Goal: Transaction & Acquisition: Purchase product/service

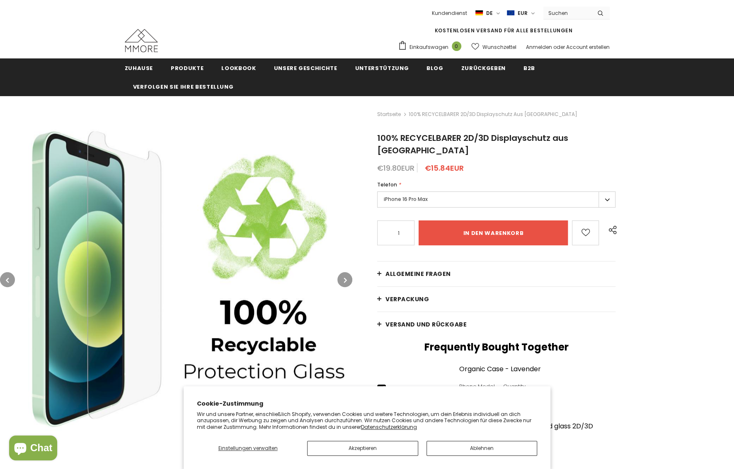
type input "0"
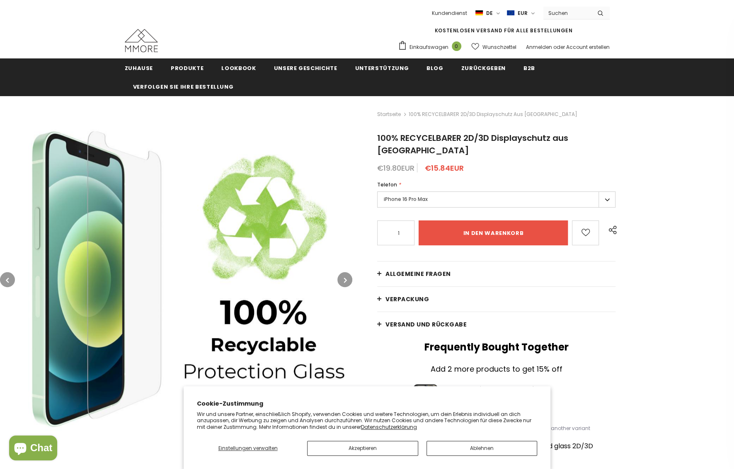
scroll to position [124, 0]
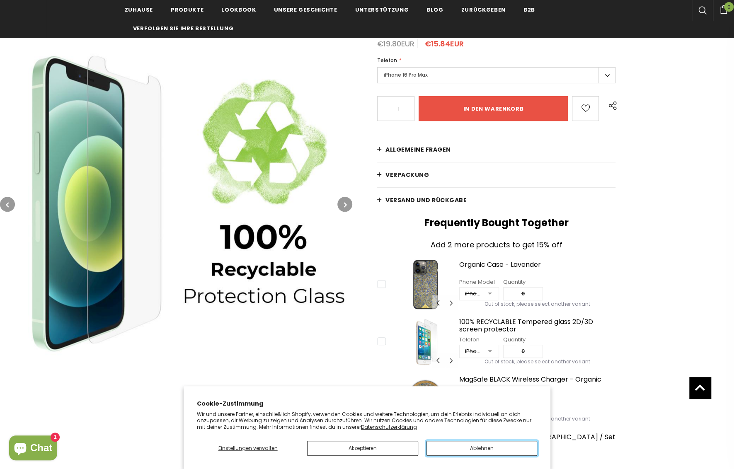
click at [490, 445] on button "Ablehnen" at bounding box center [482, 448] width 111 height 15
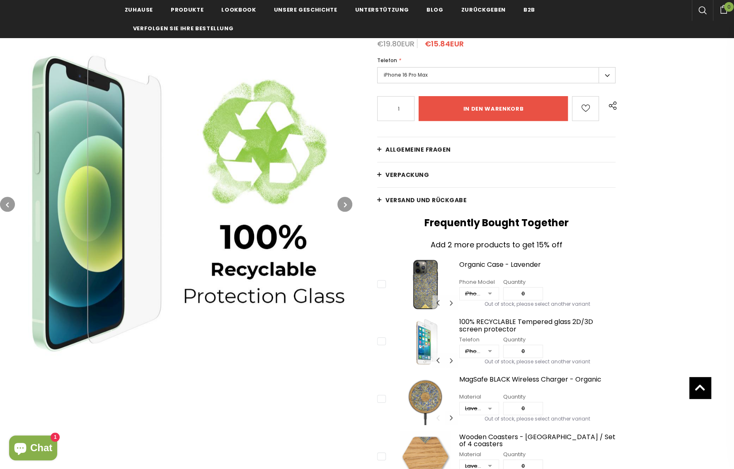
click at [418, 69] on label "iPhone 16 Pro Max" at bounding box center [496, 75] width 238 height 16
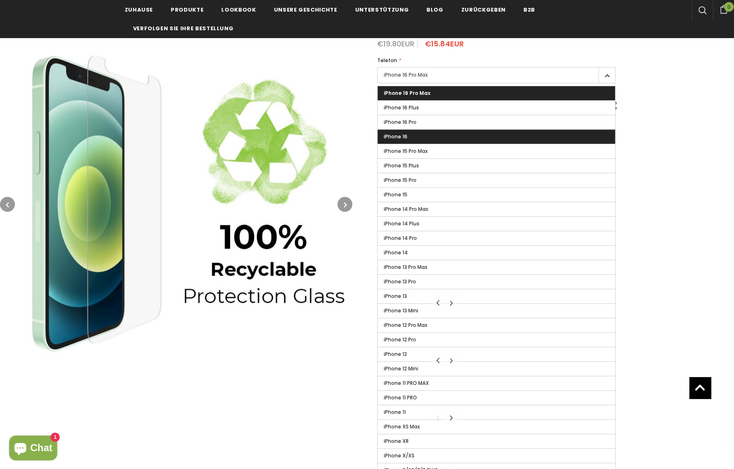
click at [424, 130] on label "iPhone 16" at bounding box center [497, 137] width 238 height 14
click at [0, 0] on input "iPhone 16" at bounding box center [0, 0] width 0 height 0
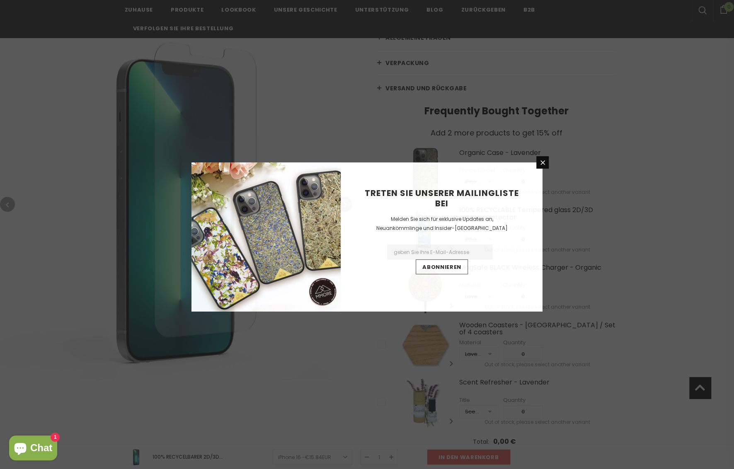
scroll to position [249, 0]
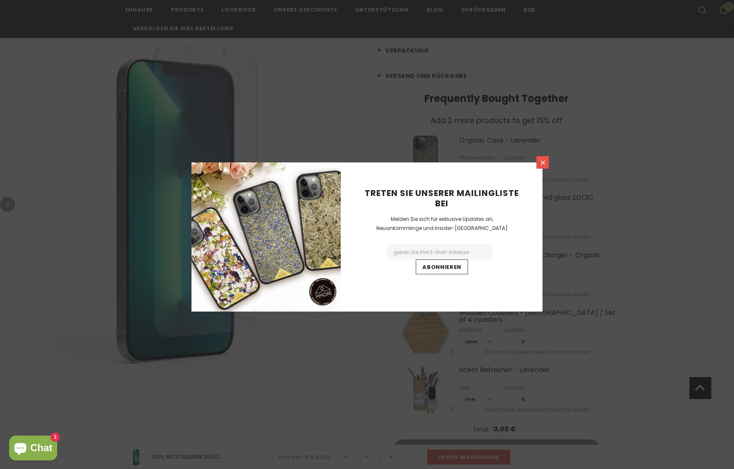
click at [547, 158] on link at bounding box center [542, 162] width 12 height 12
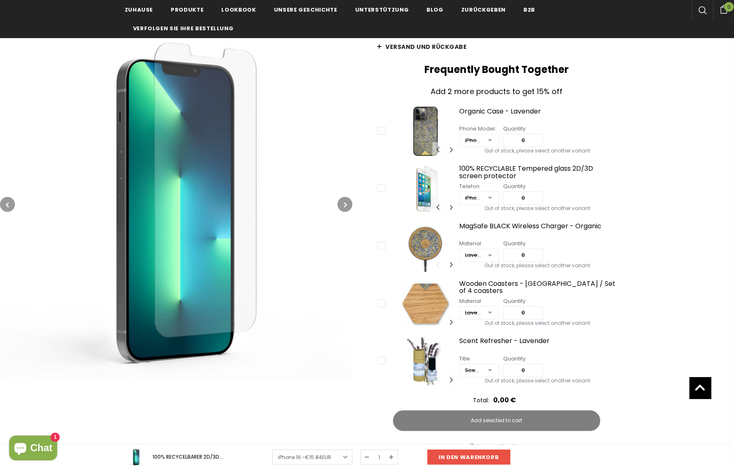
scroll to position [332, 0]
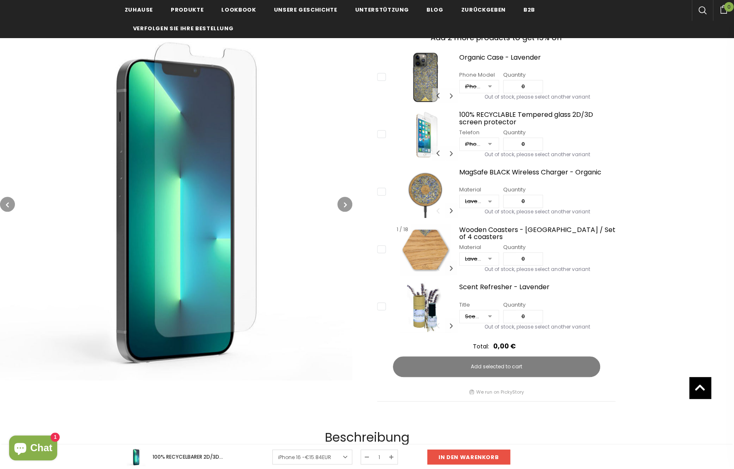
click at [449, 261] on button "Carousel Navigation" at bounding box center [451, 268] width 12 height 15
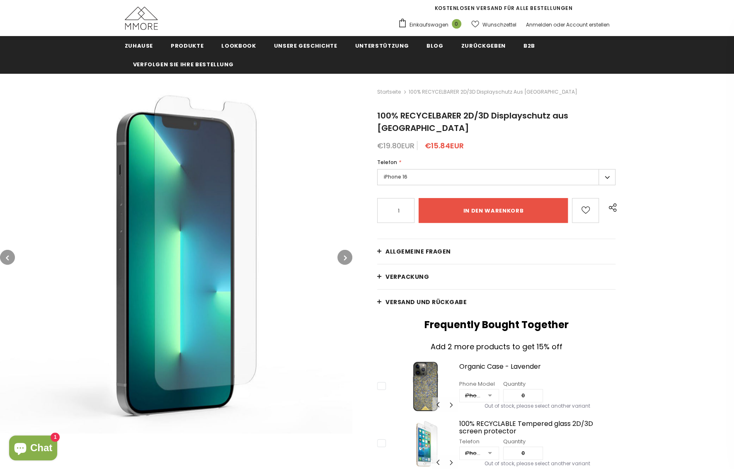
scroll to position [0, 0]
